Goal: Task Accomplishment & Management: Manage account settings

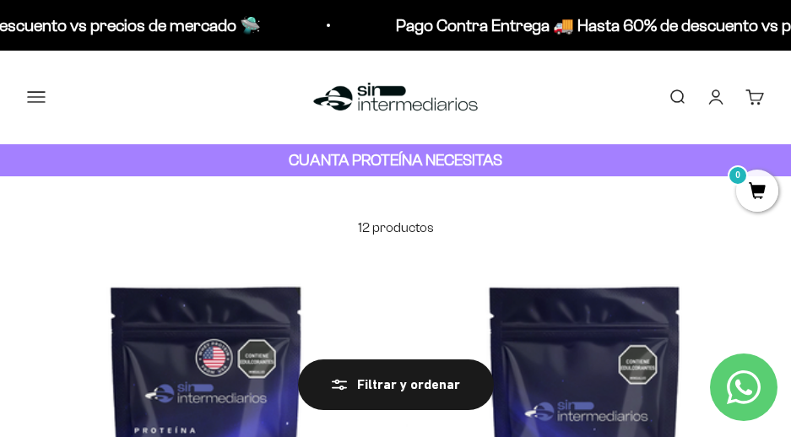
click at [715, 95] on link "Iniciar sesión" at bounding box center [715, 97] width 19 height 19
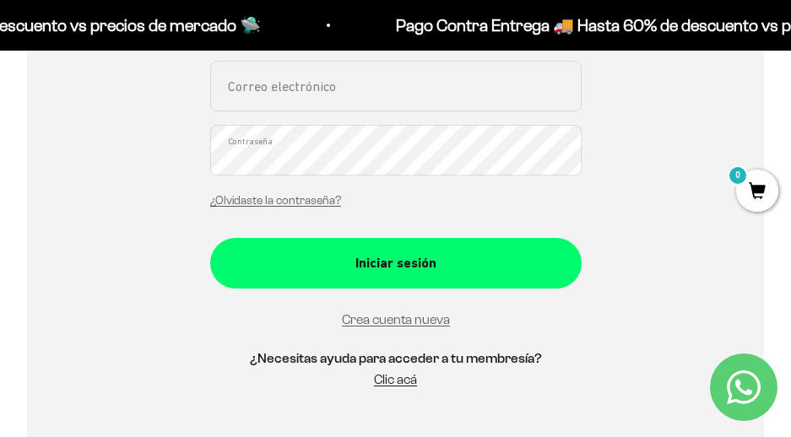
scroll to position [422, 0]
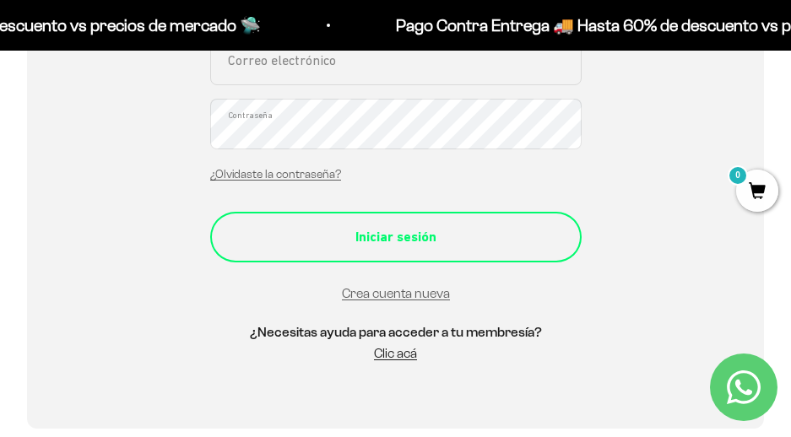
type input "[EMAIL_ADDRESS][DOMAIN_NAME]"
click at [358, 239] on div "Iniciar sesión" at bounding box center [396, 237] width 304 height 22
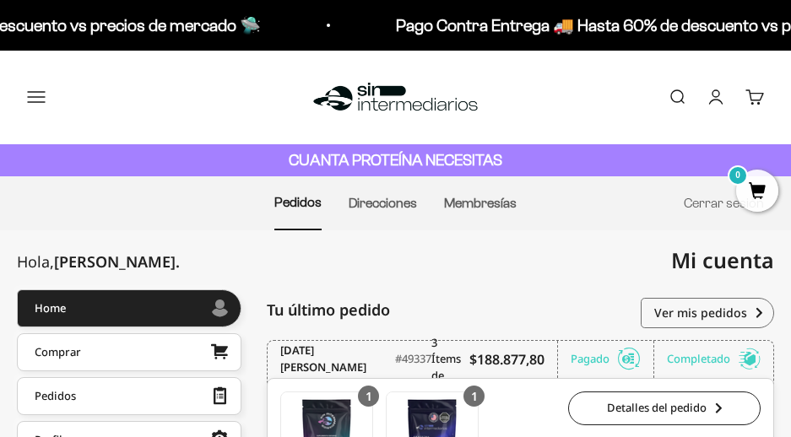
click at [387, 91] on img at bounding box center [395, 97] width 173 height 36
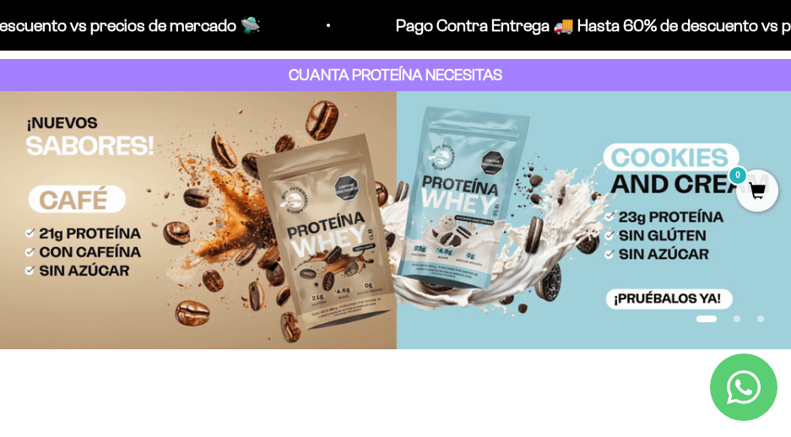
scroll to position [141, 0]
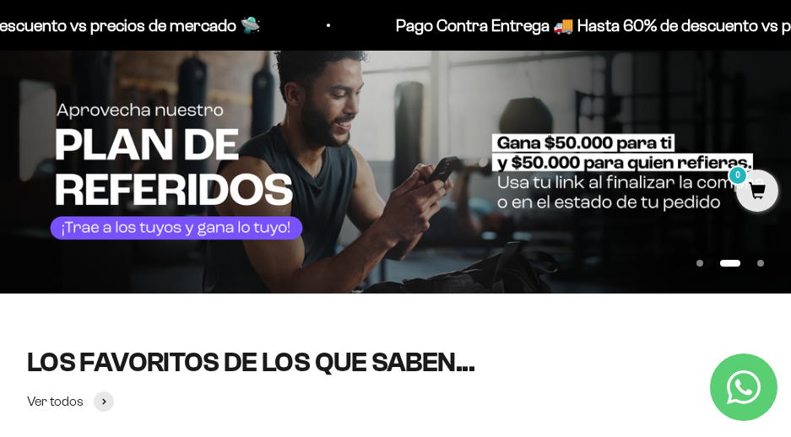
click at [374, 163] on img at bounding box center [395, 163] width 791 height 257
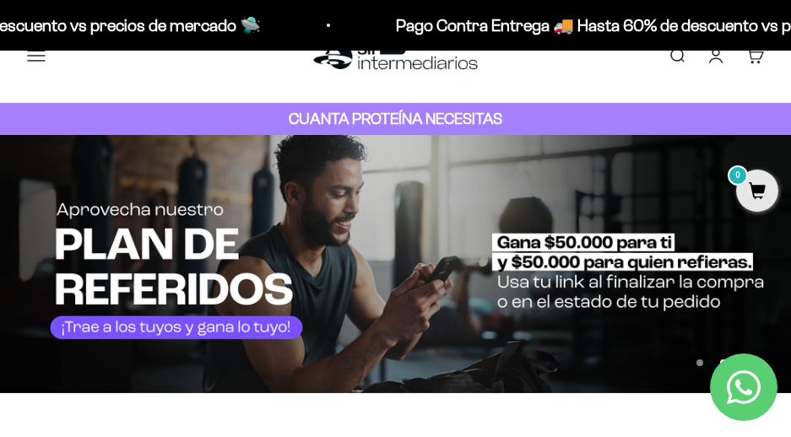
scroll to position [0, 0]
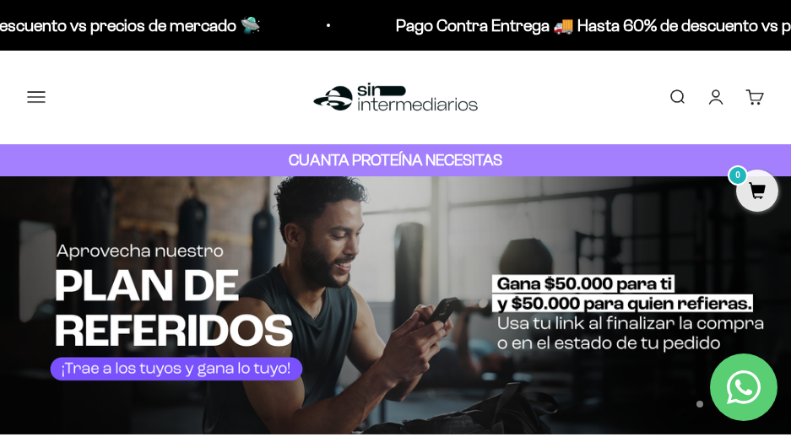
click at [706, 97] on link "Iniciar sesión" at bounding box center [715, 97] width 19 height 19
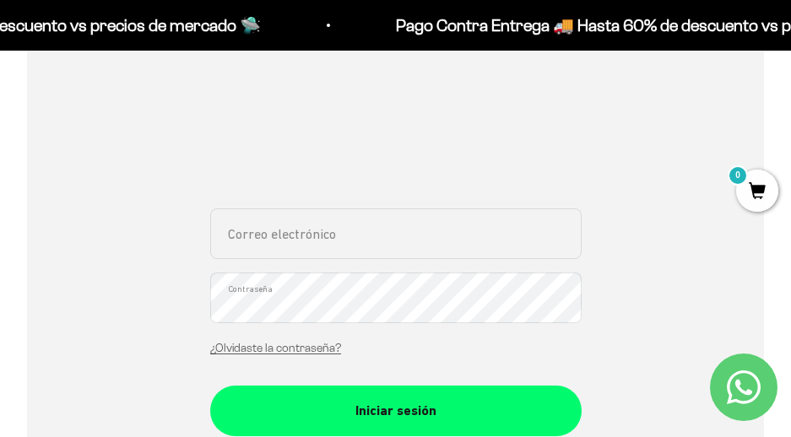
scroll to position [422, 0]
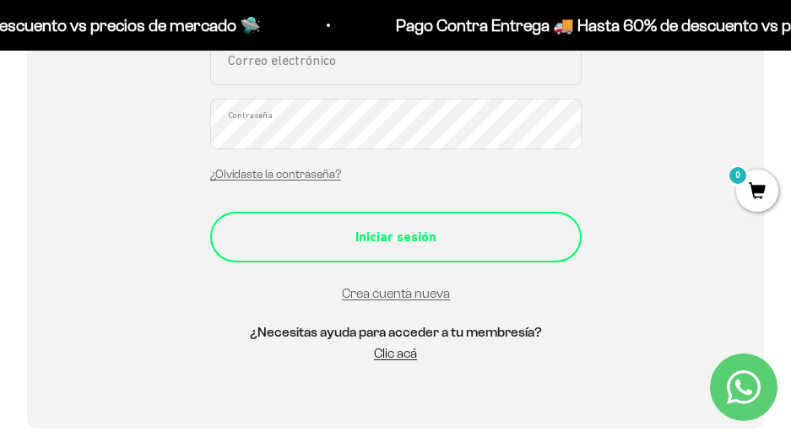
type input "[EMAIL_ADDRESS][DOMAIN_NAME]"
click at [413, 226] on div "Iniciar sesión" at bounding box center [396, 237] width 304 height 22
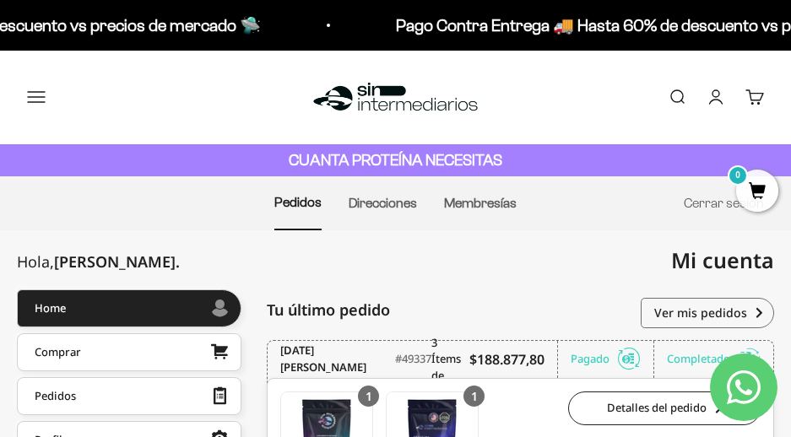
click at [719, 93] on link "Cuenta" at bounding box center [715, 97] width 19 height 19
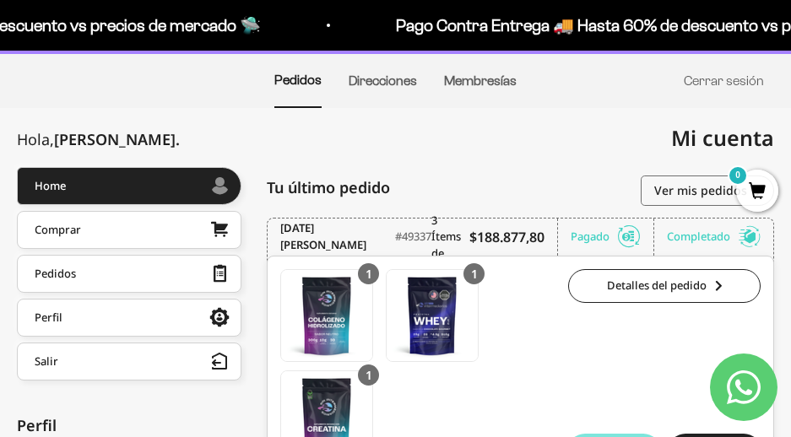
scroll to position [281, 0]
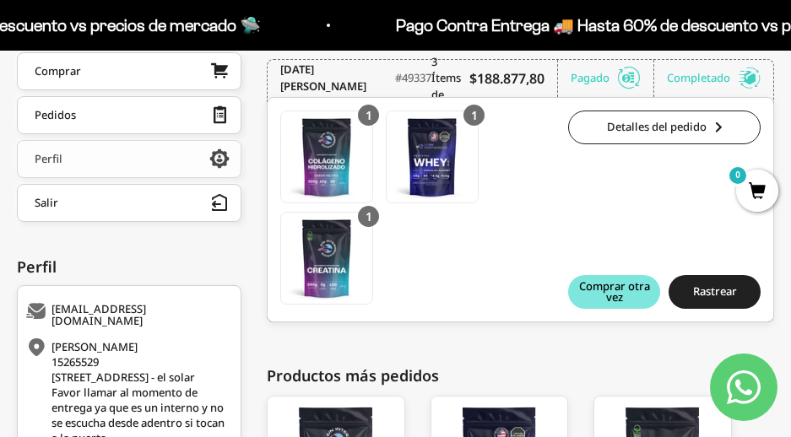
click at [61, 154] on div "Perfil" at bounding box center [49, 159] width 28 height 12
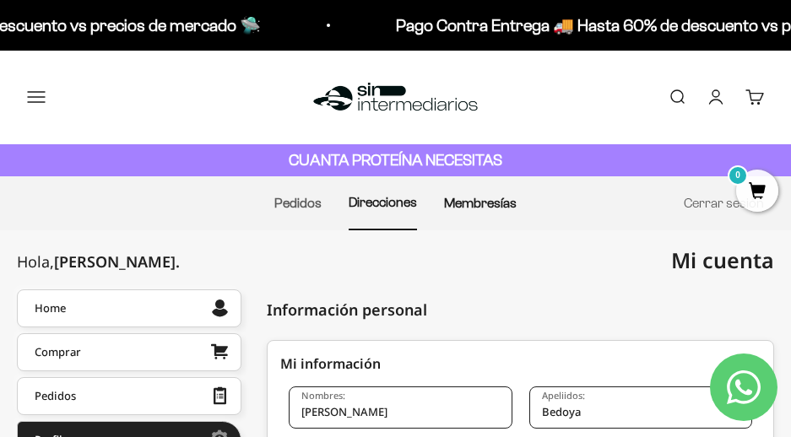
click at [478, 208] on link "Membresías" at bounding box center [480, 203] width 73 height 14
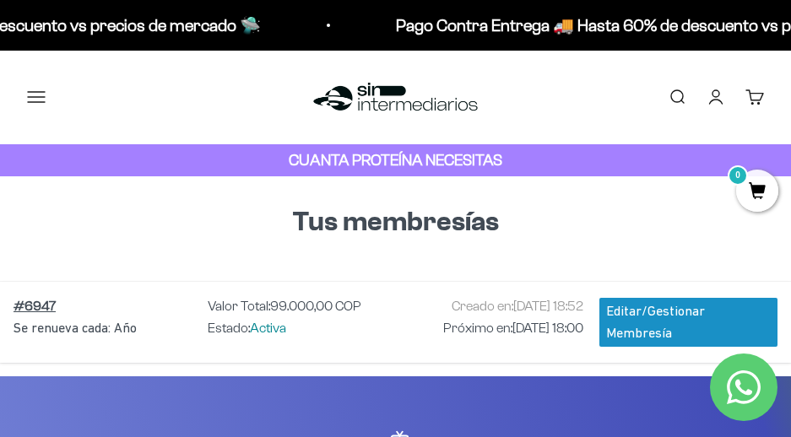
click at [39, 102] on button "Menú" at bounding box center [36, 97] width 19 height 19
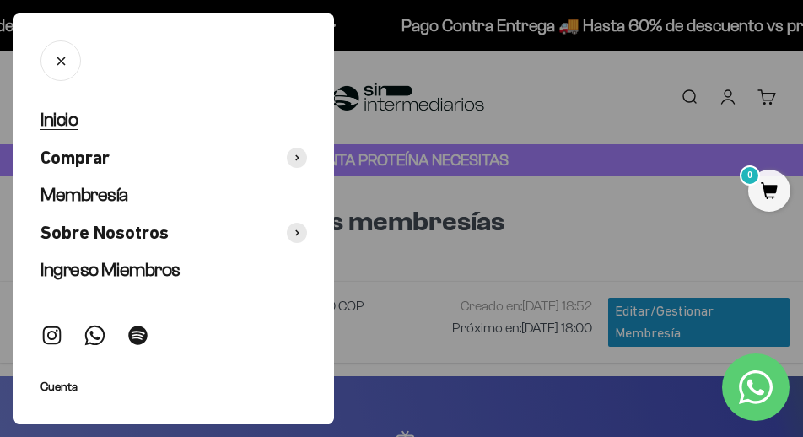
click at [67, 116] on span "Inicio" at bounding box center [59, 119] width 37 height 21
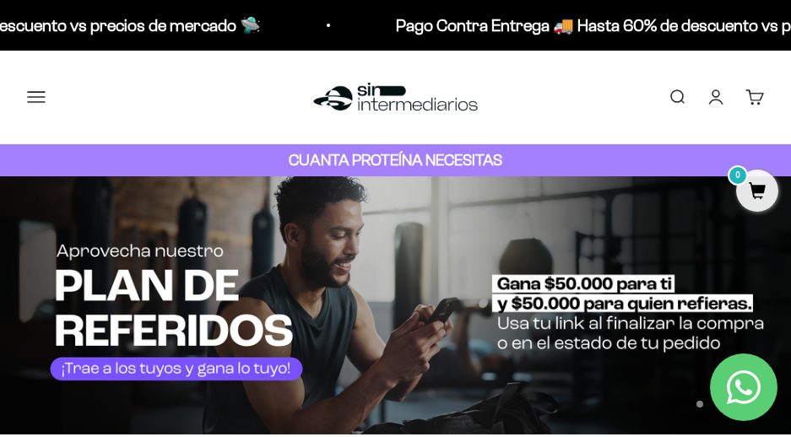
click at [43, 101] on button "Menú" at bounding box center [36, 97] width 19 height 19
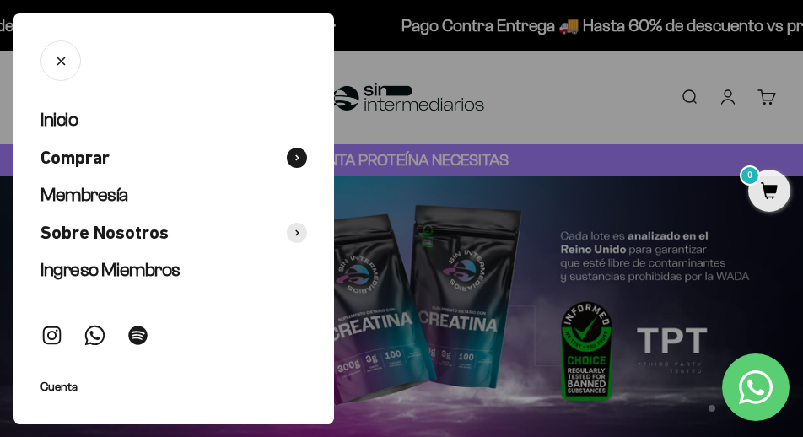
click at [298, 154] on icon at bounding box center [297, 157] width 4 height 7
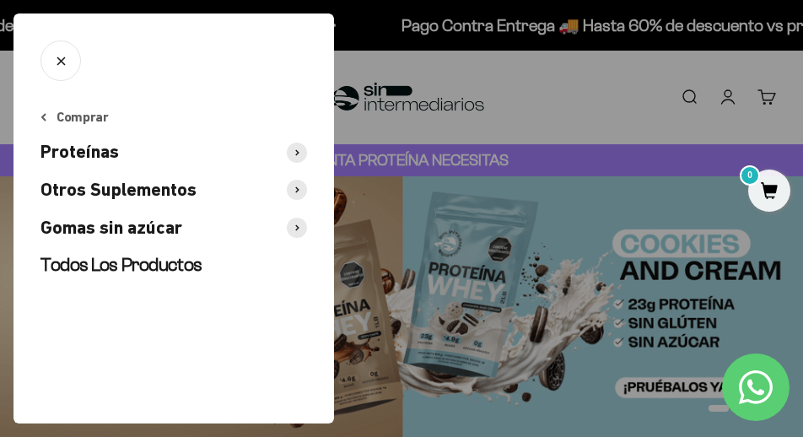
click at [41, 116] on icon at bounding box center [44, 117] width 6 height 8
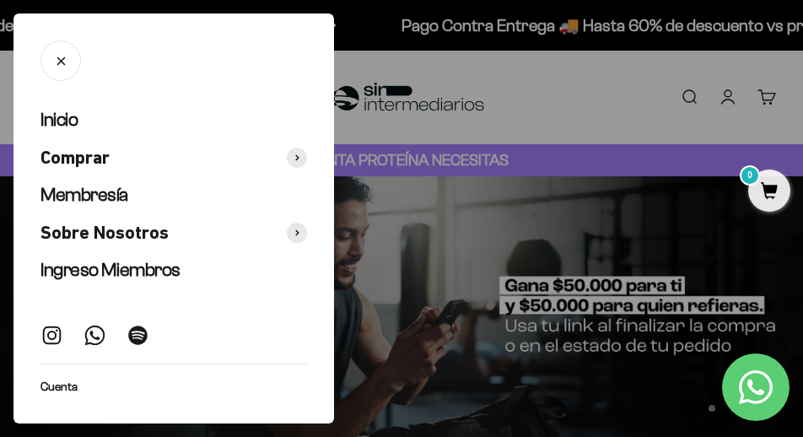
click at [68, 66] on icon "Cerrar" at bounding box center [61, 61] width 16 height 16
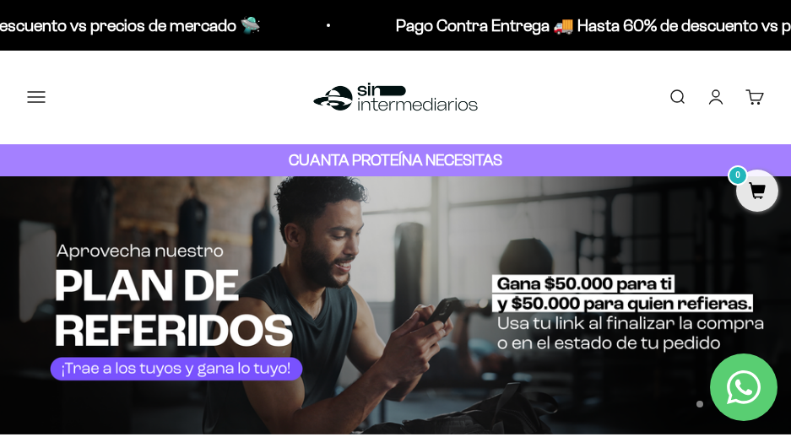
click at [708, 95] on link "Cuenta" at bounding box center [715, 97] width 19 height 19
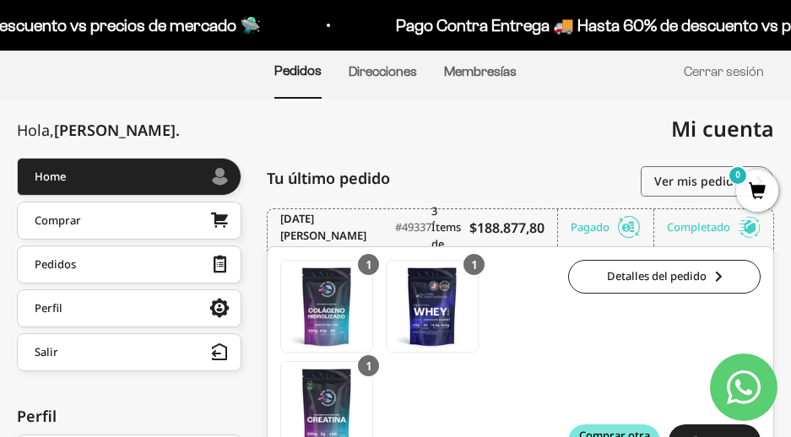
scroll to position [281, 0]
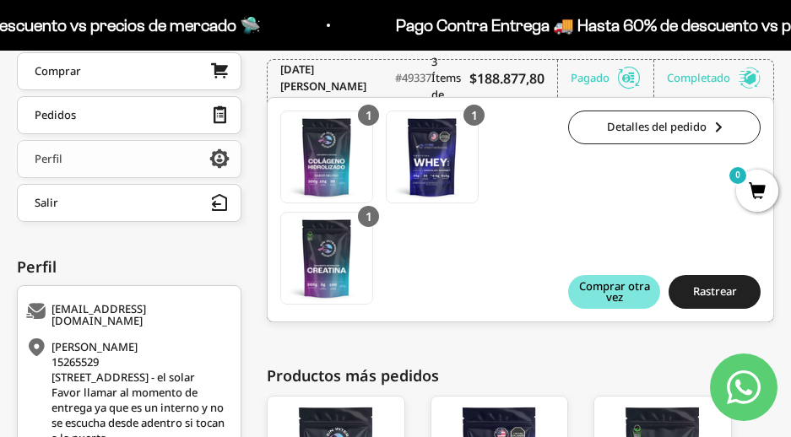
click at [86, 163] on link "Perfil" at bounding box center [129, 159] width 224 height 38
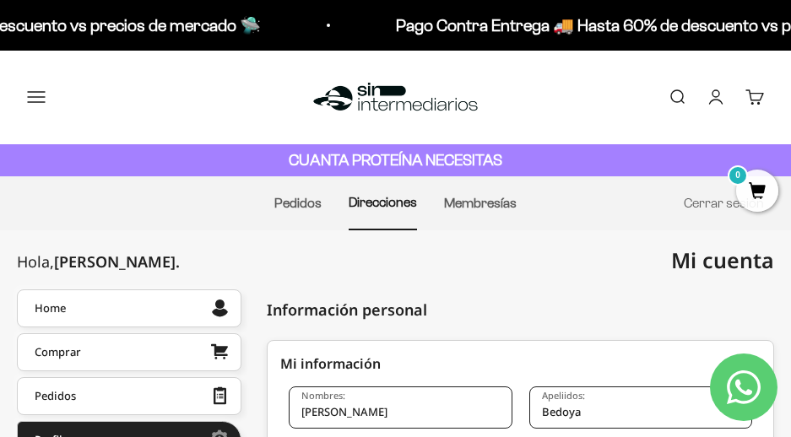
scroll to position [141, 0]
